Goal: Information Seeking & Learning: Understand process/instructions

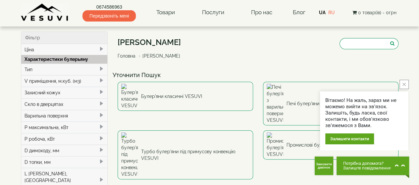
click at [407, 83] on button "close button" at bounding box center [404, 84] width 9 height 9
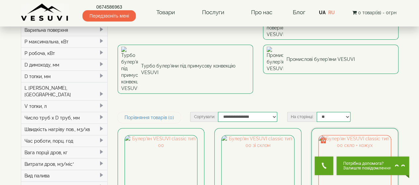
scroll to position [99, 0]
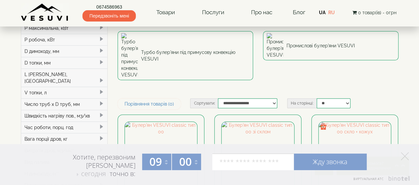
click at [406, 156] on icon at bounding box center [405, 156] width 8 height 8
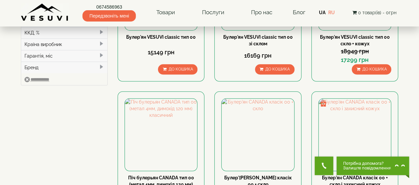
scroll to position [265, 0]
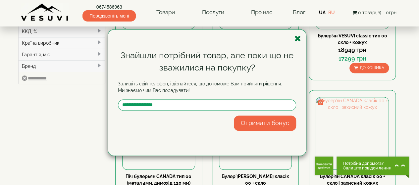
click at [299, 37] on icon "button" at bounding box center [298, 38] width 7 height 8
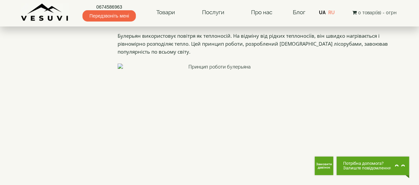
scroll to position [1193, 0]
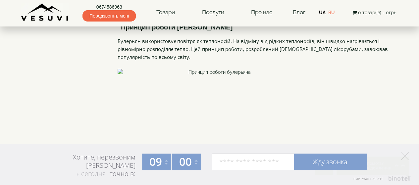
click at [408, 155] on icon at bounding box center [405, 156] width 8 height 8
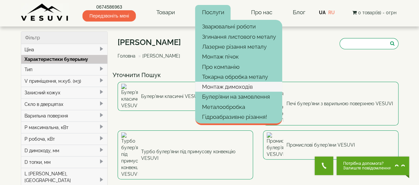
click at [237, 86] on link "Монтаж димоходів" at bounding box center [238, 87] width 87 height 10
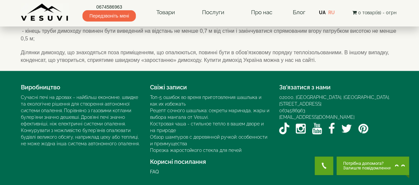
scroll to position [431, 0]
